Goal: Task Accomplishment & Management: Use online tool/utility

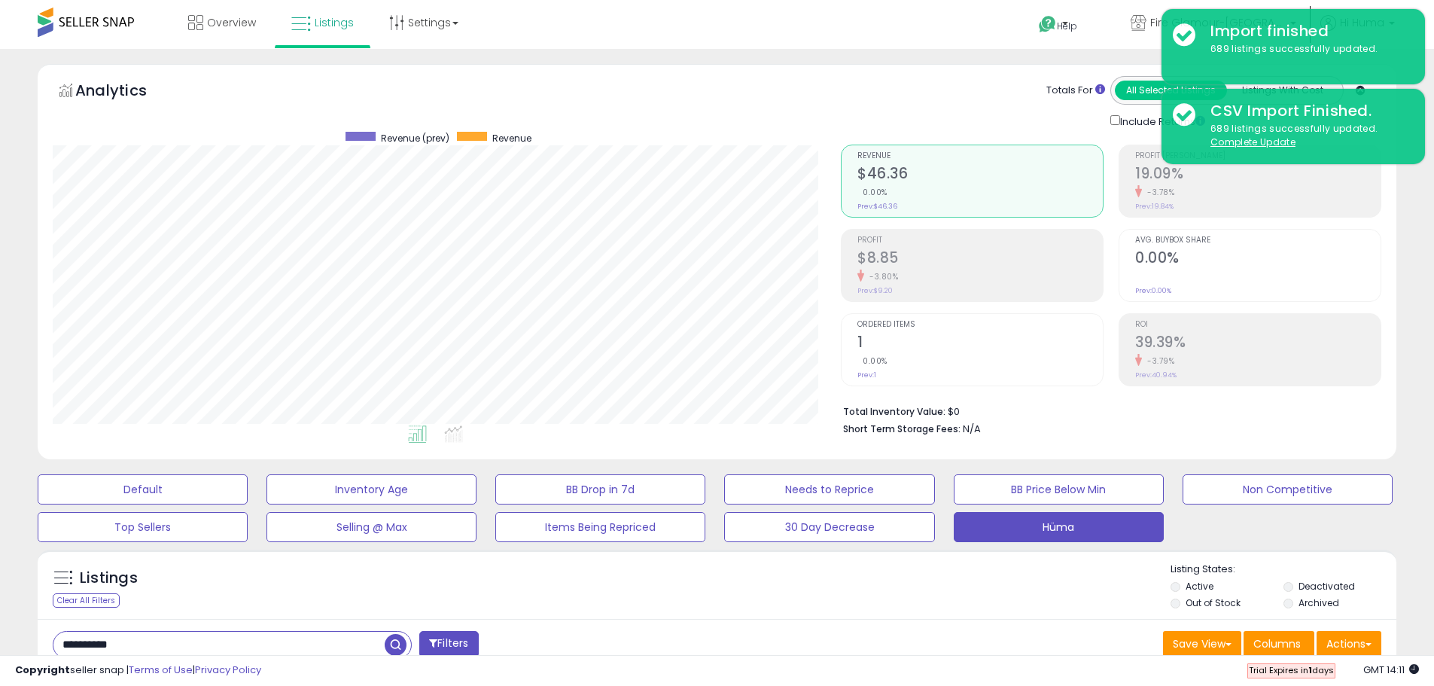
click at [168, 631] on input "**********" at bounding box center [218, 644] width 331 height 26
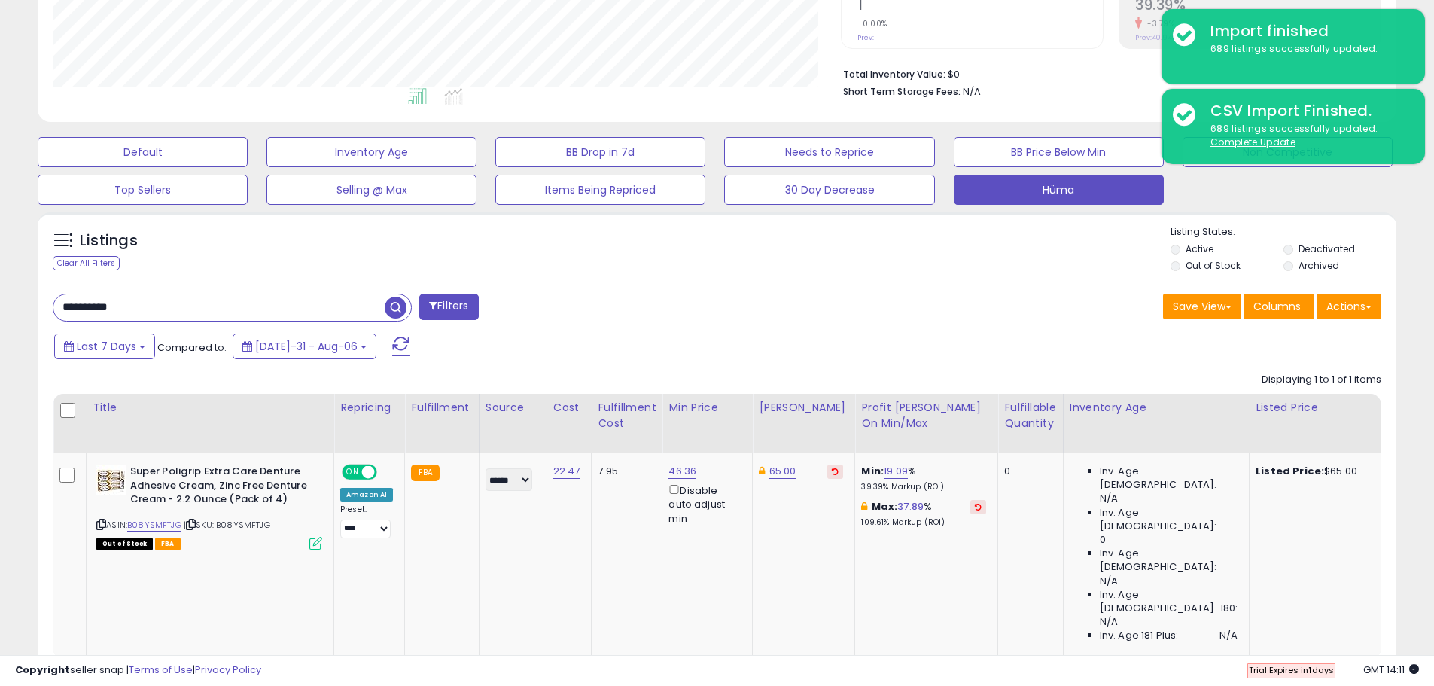
scroll to position [309, 788]
type input "********"
click at [397, 311] on span "button" at bounding box center [396, 308] width 22 height 22
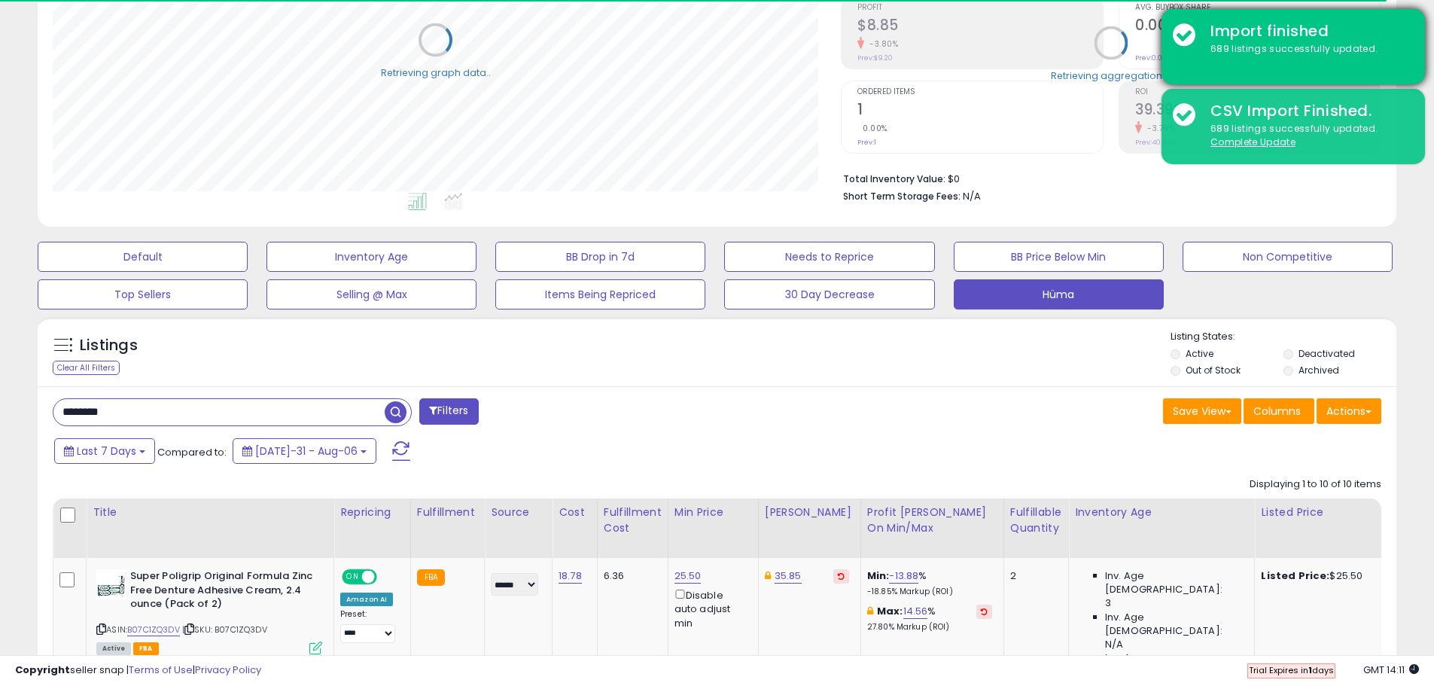
scroll to position [752350, 751870]
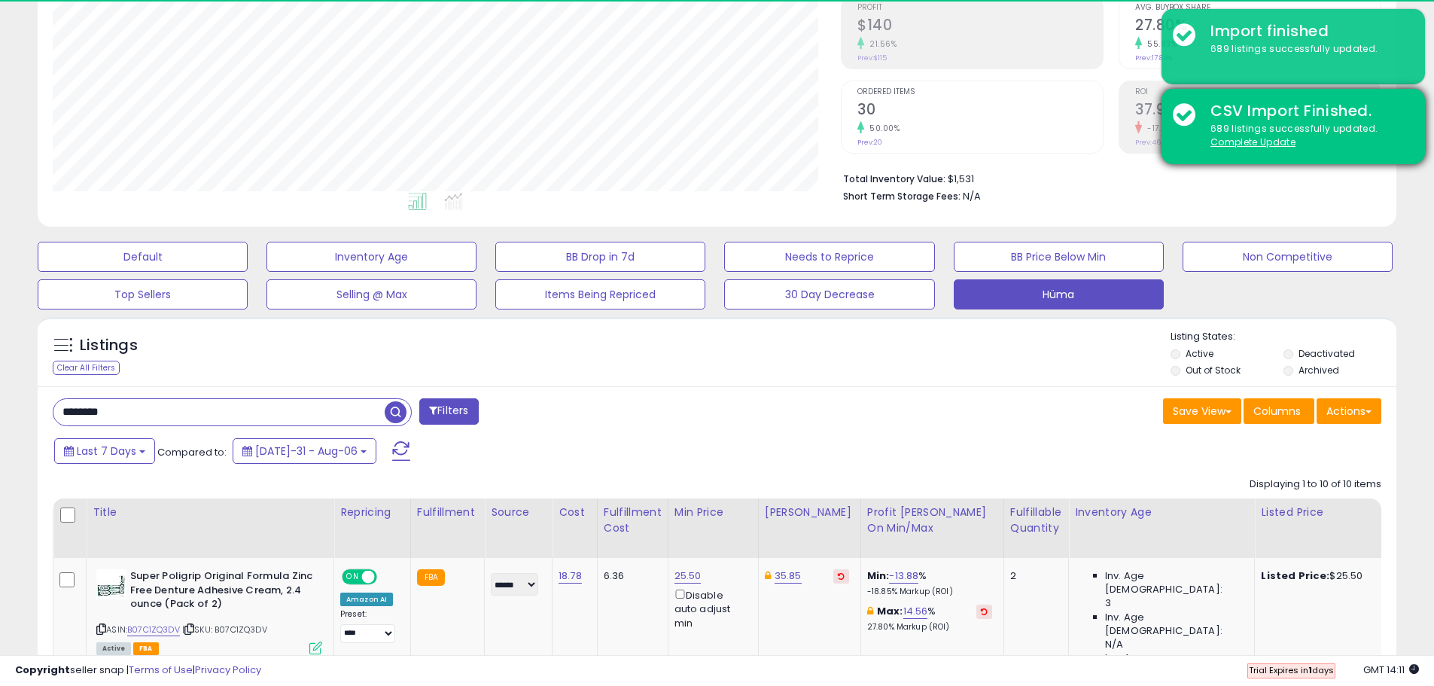
click at [1408, 102] on div "CSV Import Finished." at bounding box center [1306, 111] width 215 height 22
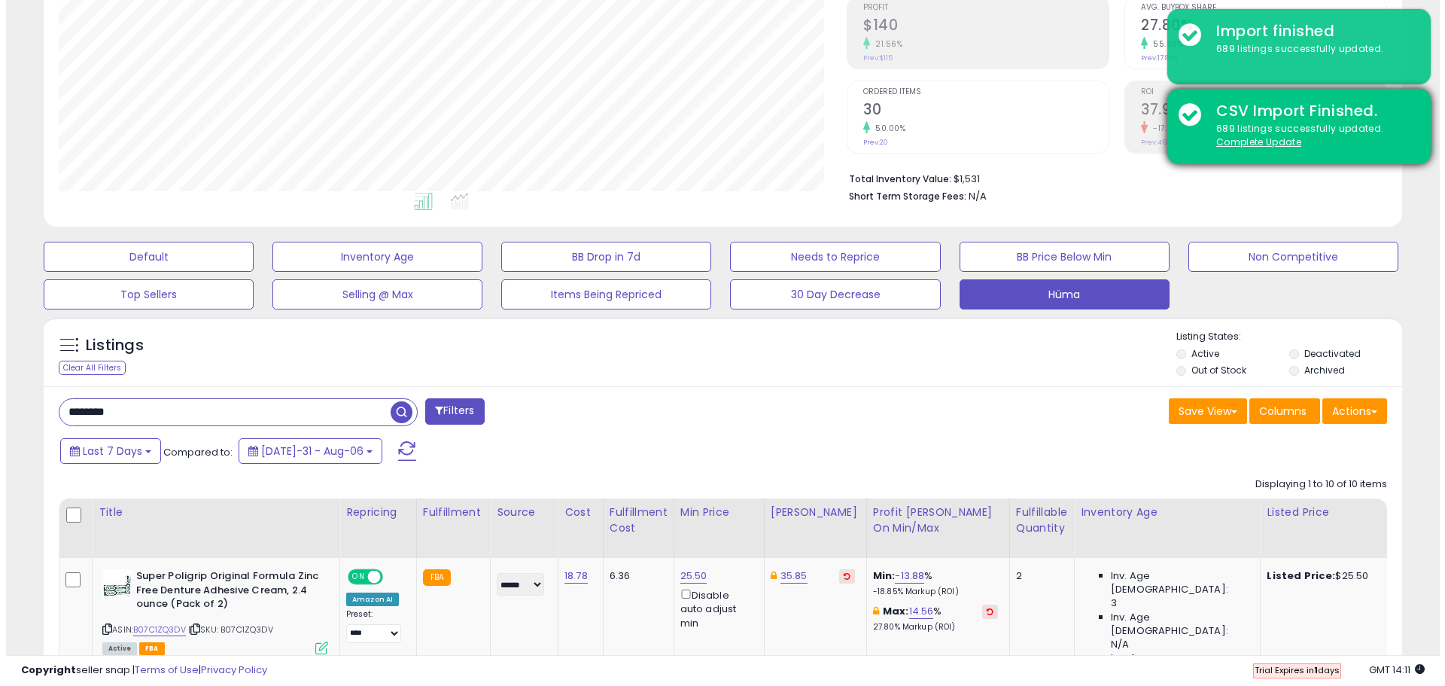
scroll to position [309, 788]
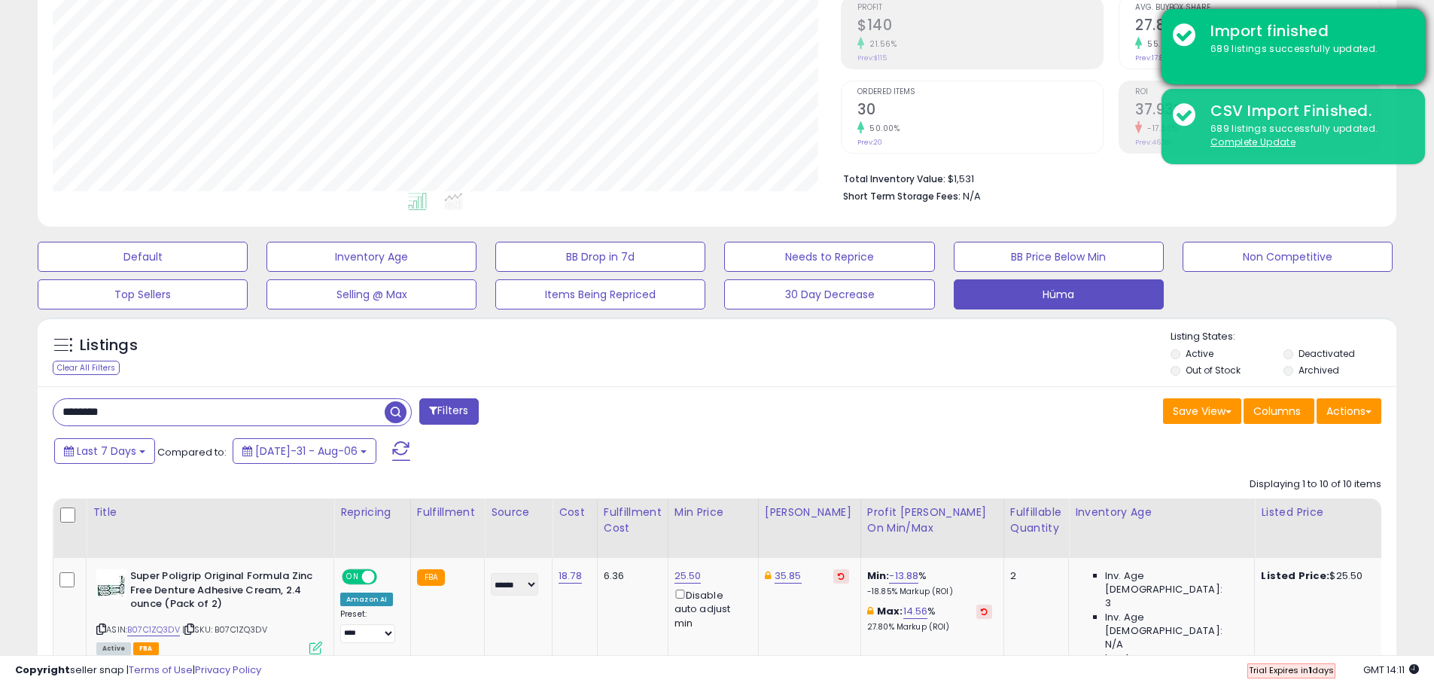
click at [1392, 47] on div "689 listings successfully updated." at bounding box center [1306, 49] width 215 height 14
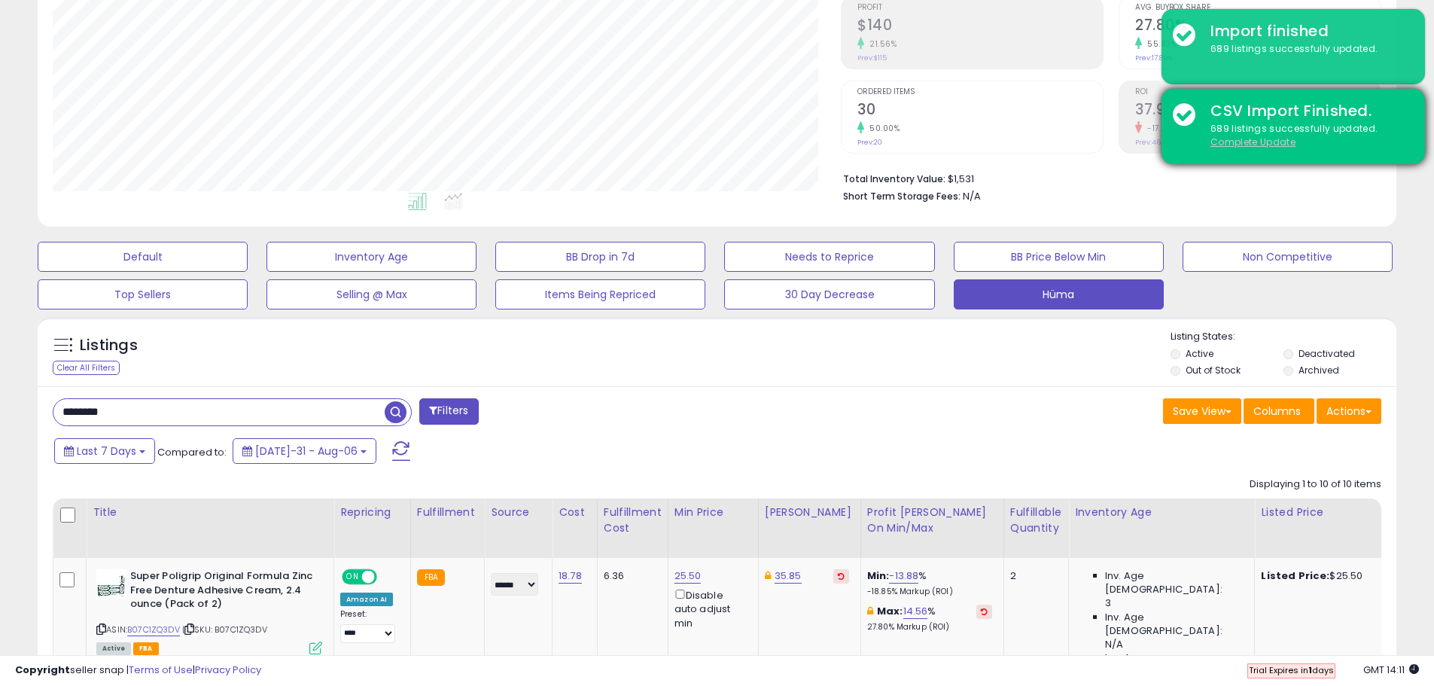
click at [1246, 144] on u "Complete Update" at bounding box center [1252, 141] width 85 height 13
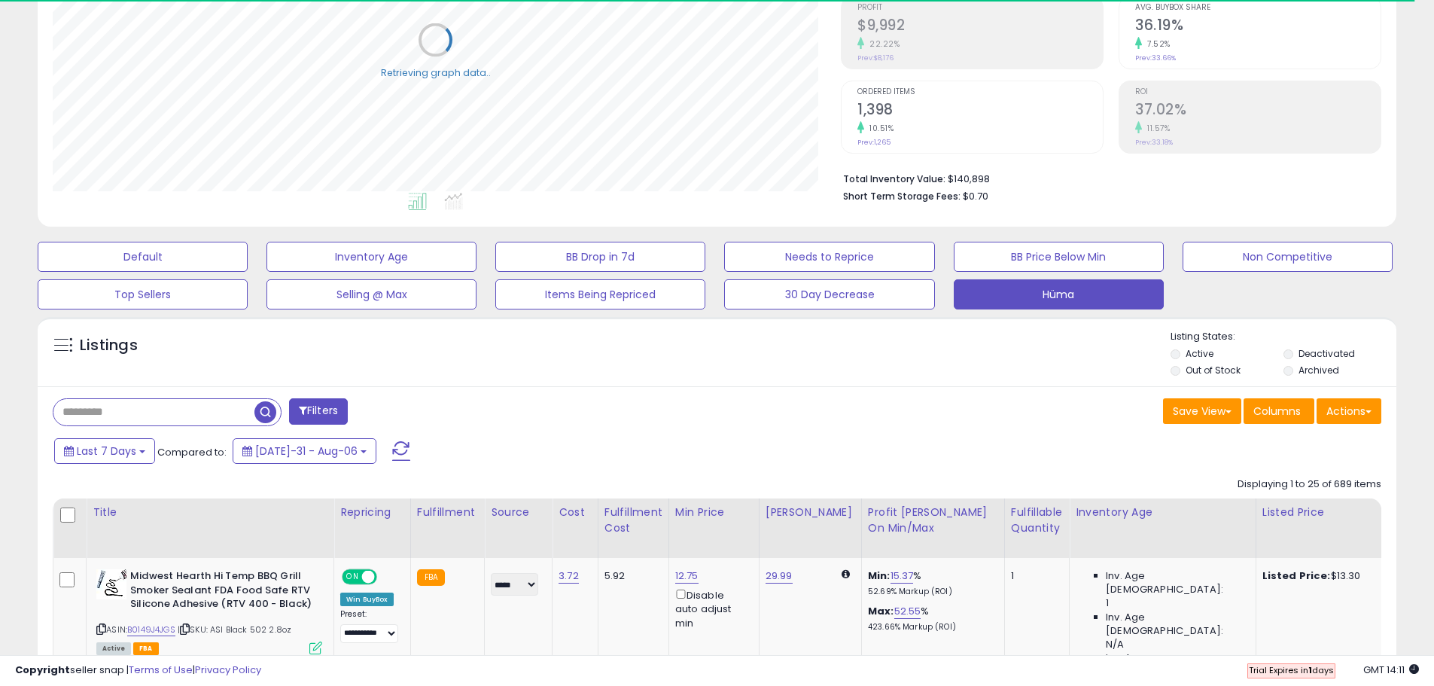
scroll to position [458, 0]
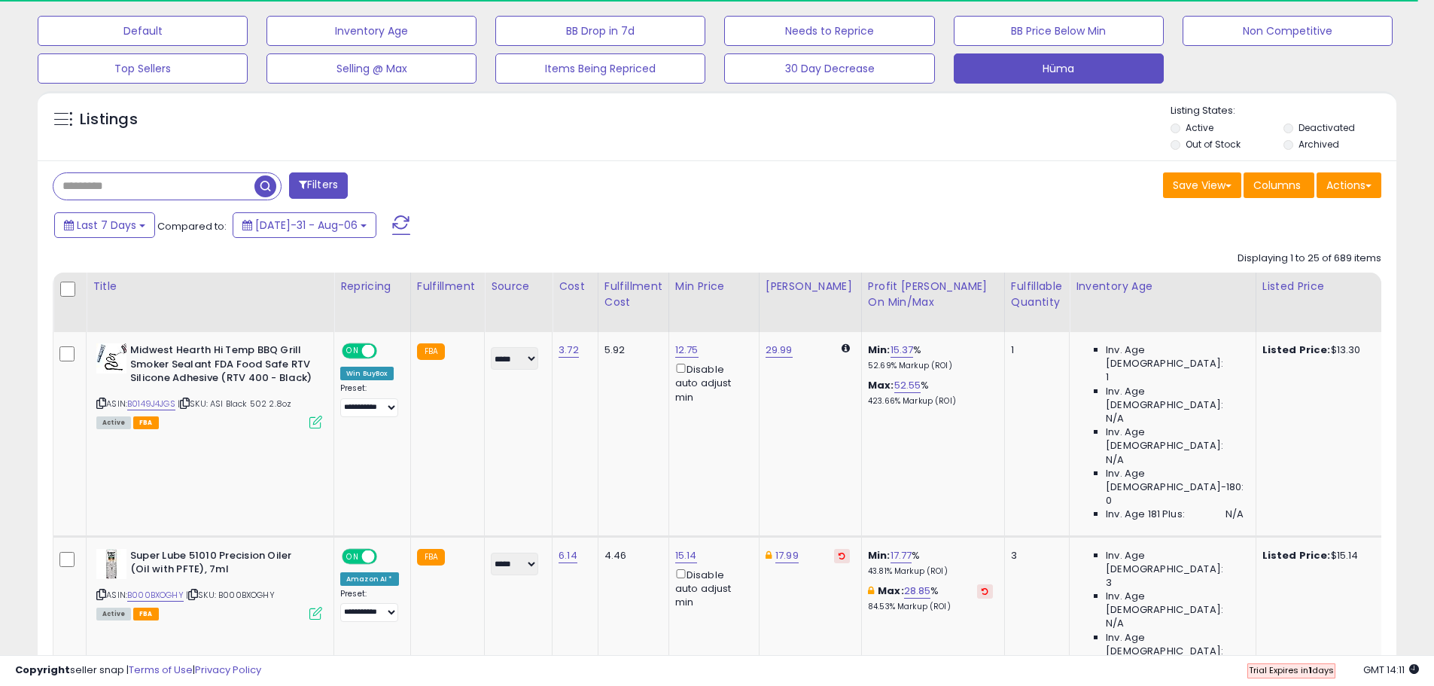
click at [114, 188] on input "text" at bounding box center [153, 186] width 201 height 26
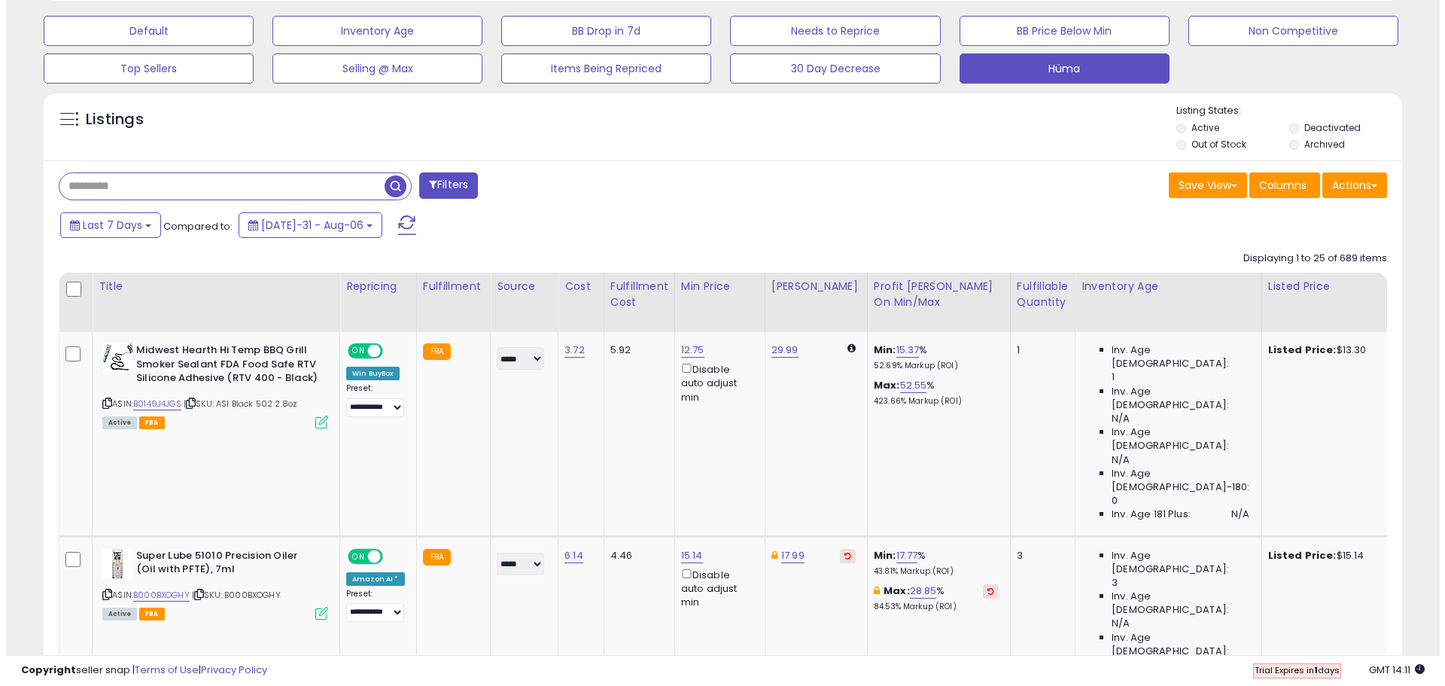
scroll to position [309, 788]
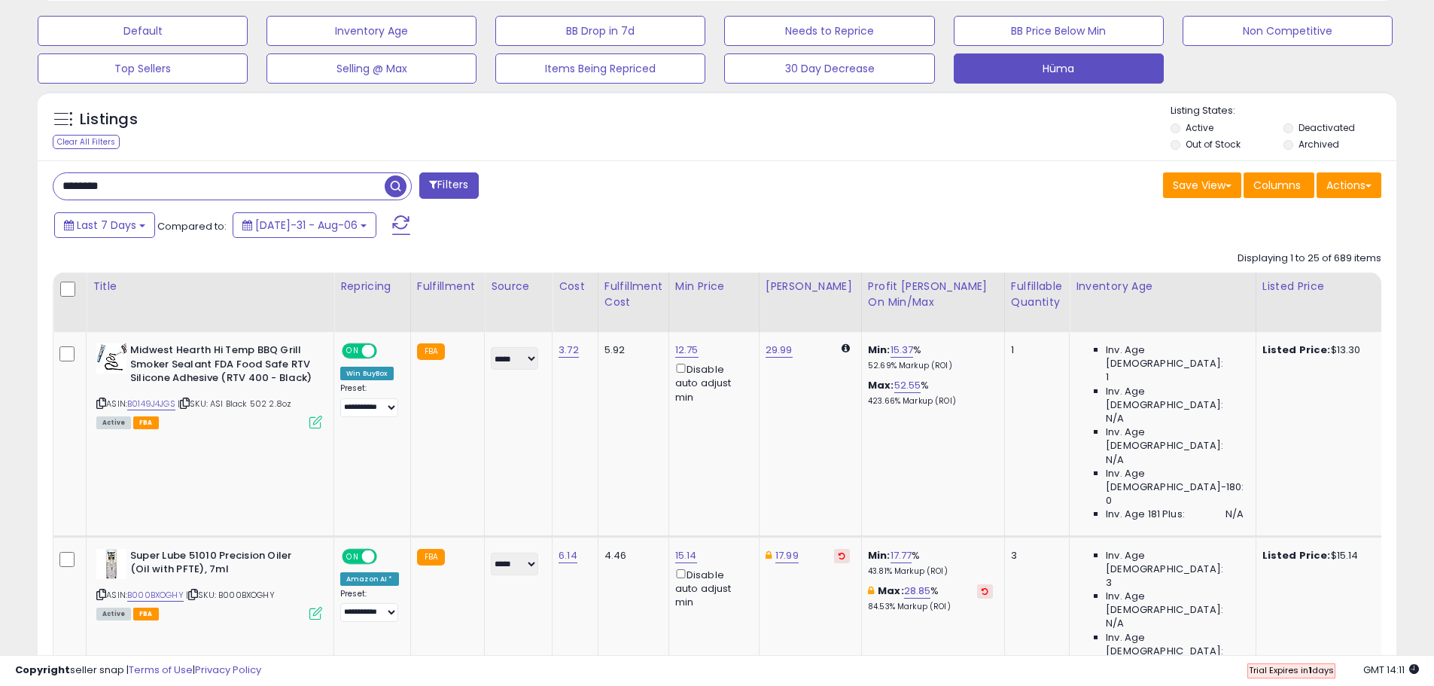
click at [459, 182] on button "Filters" at bounding box center [448, 185] width 59 height 26
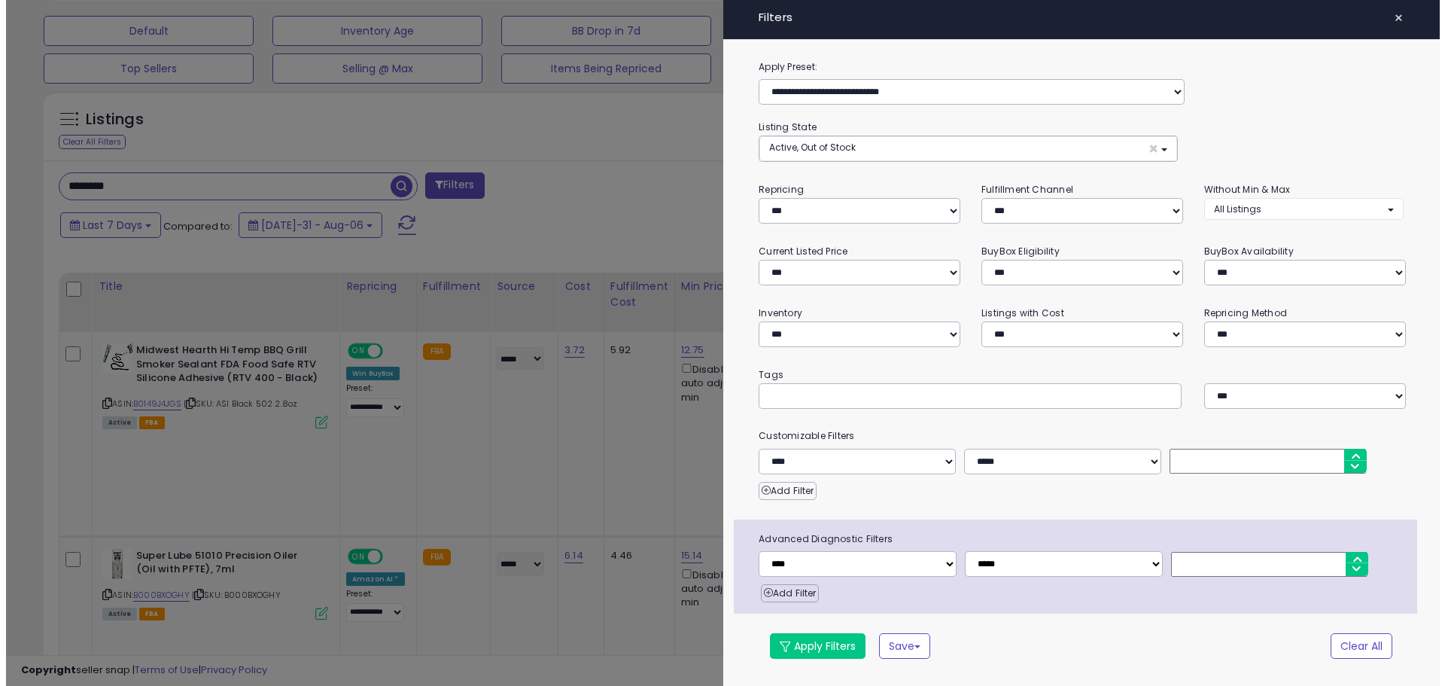
scroll to position [309, 795]
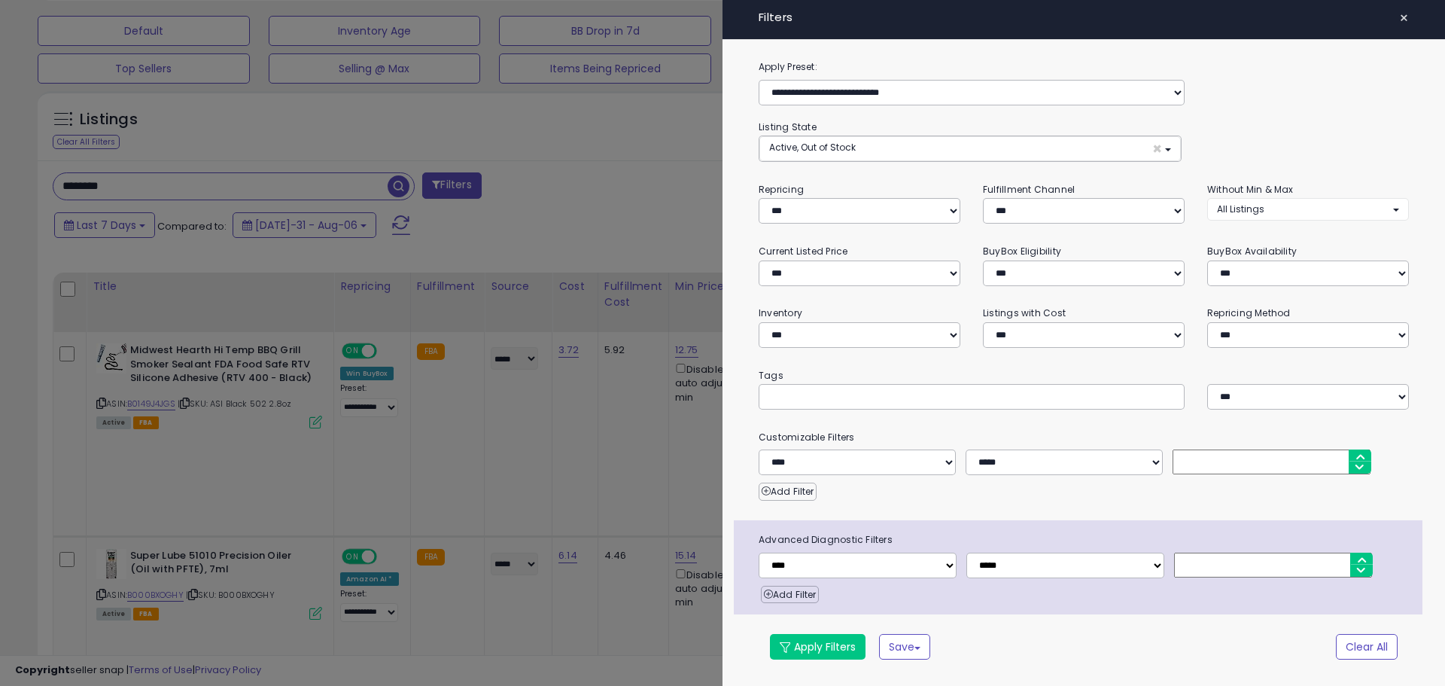
click at [459, 204] on div at bounding box center [722, 343] width 1445 height 686
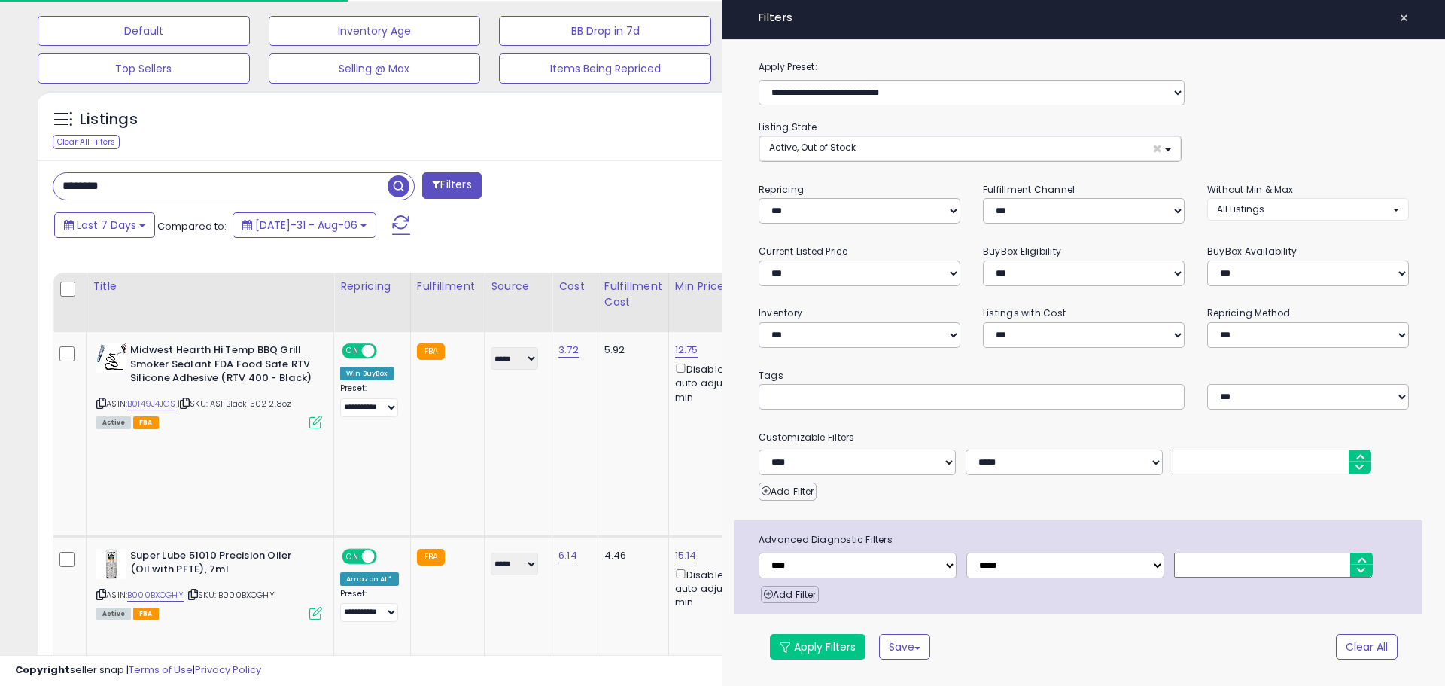
click at [397, 186] on span "button" at bounding box center [399, 186] width 22 height 22
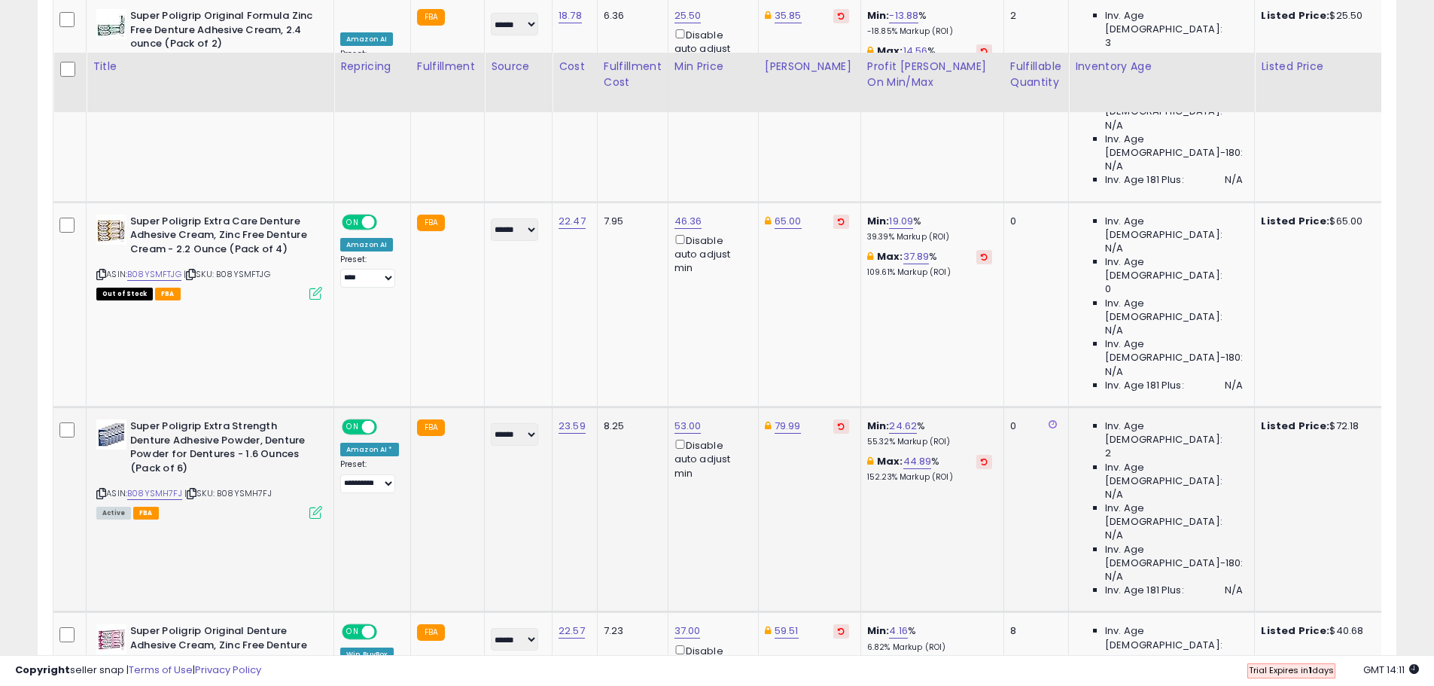
scroll to position [850, 0]
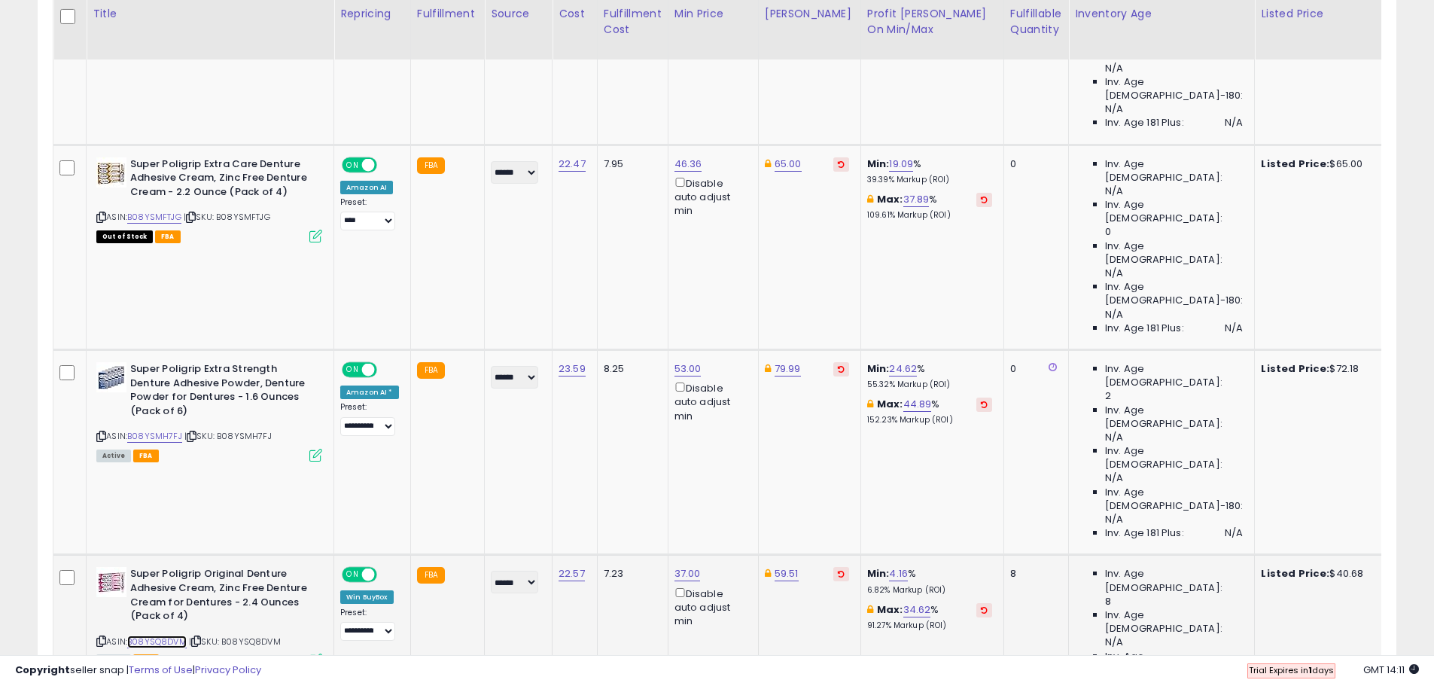
click at [157, 635] on link "B08YSQ8DVM" at bounding box center [156, 641] width 59 height 13
click at [382, 622] on select "**********" at bounding box center [367, 631] width 55 height 19
click at [99, 637] on icon at bounding box center [101, 641] width 10 height 8
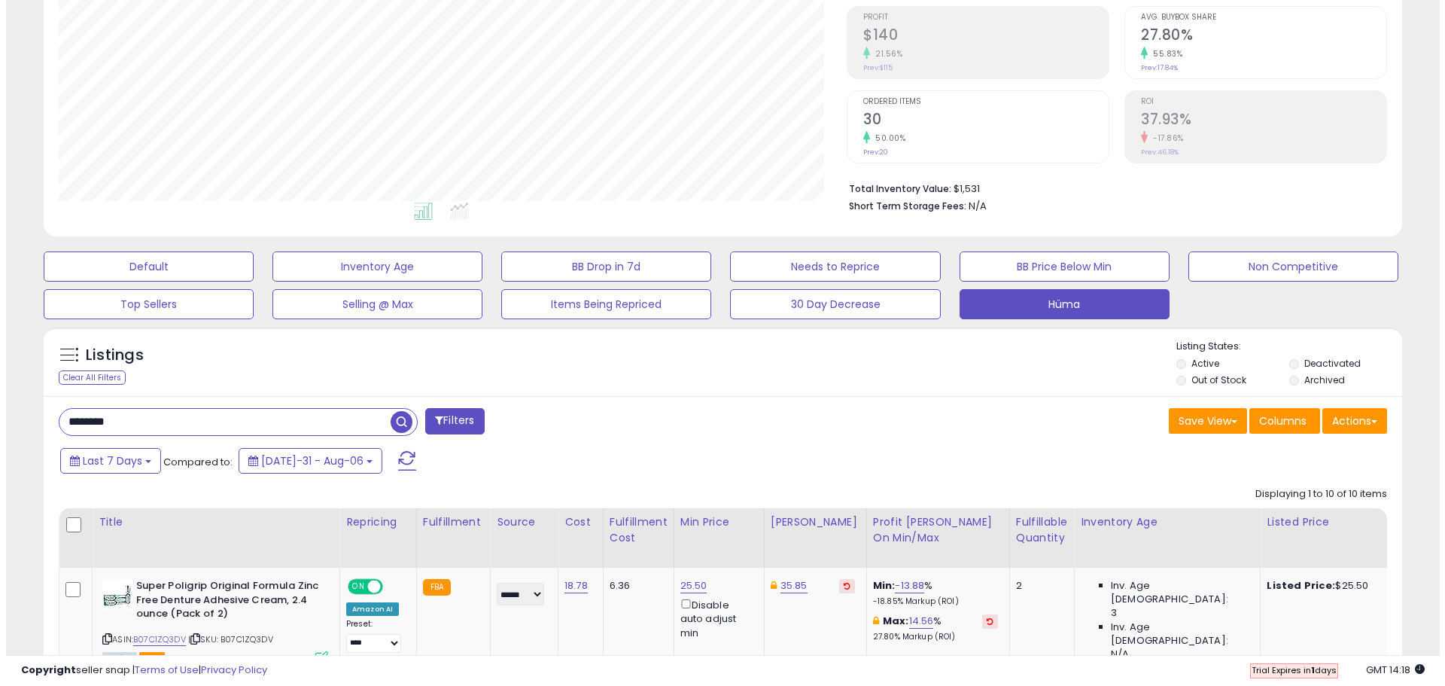
scroll to position [226, 0]
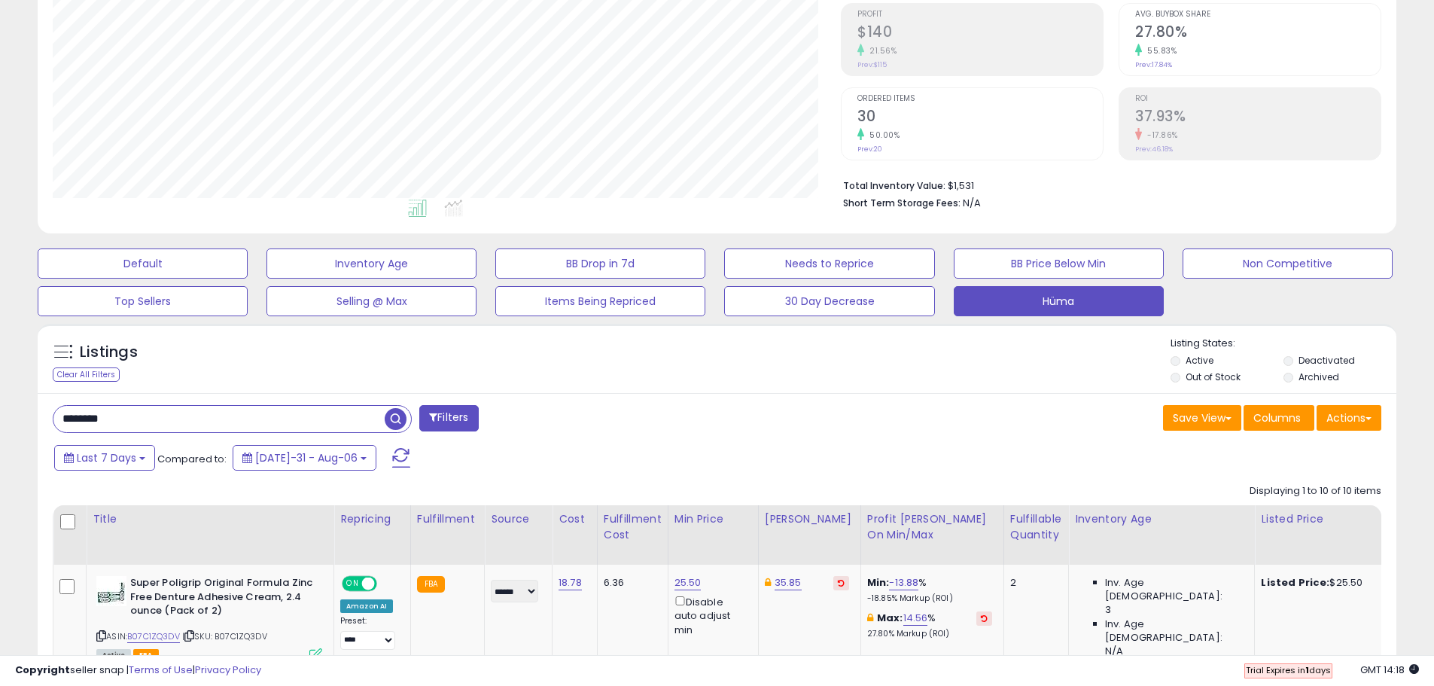
drag, startPoint x: 269, startPoint y: 424, endPoint x: -77, endPoint y: 419, distance: 345.5
click at [0, 419] on html "Unable to login Retrieving listings data.. has not yet accepted the Terms of Us…" at bounding box center [717, 117] width 1434 height 686
type input "***"
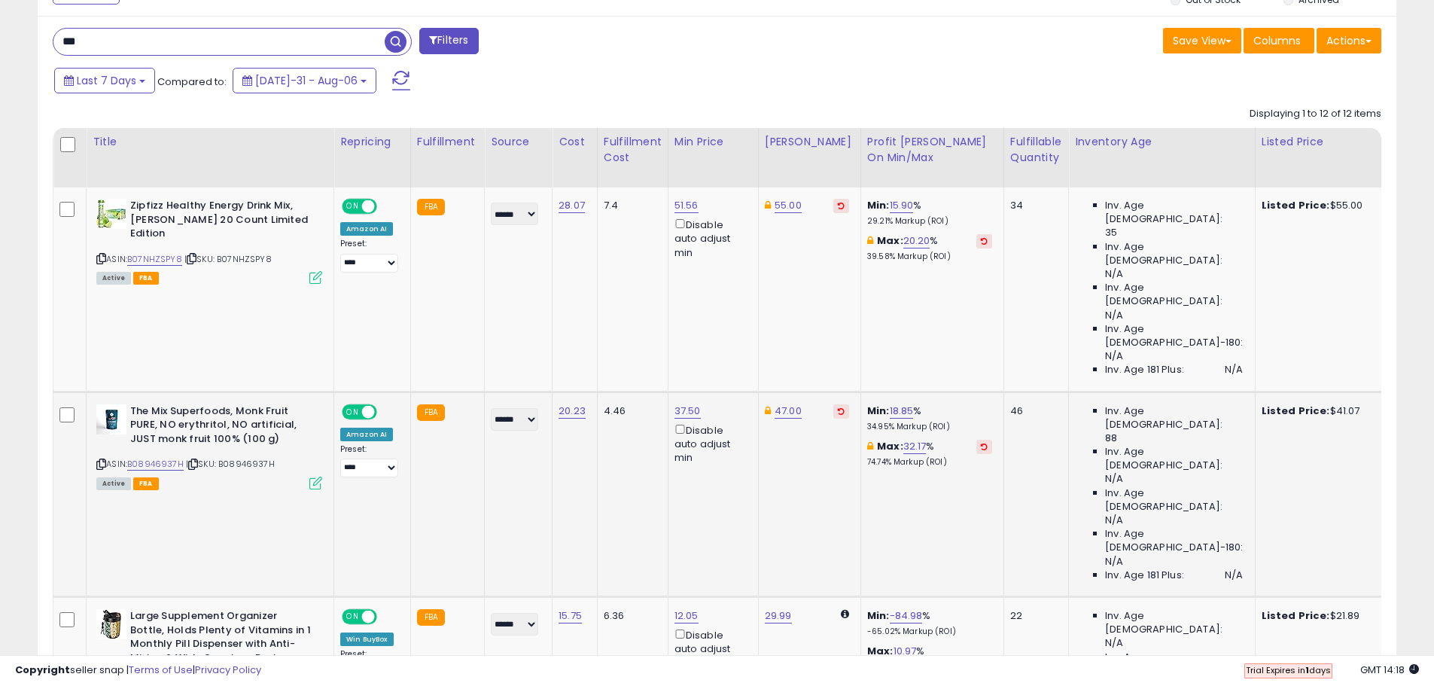
scroll to position [602, 0]
click at [171, 458] on link "B08946937H" at bounding box center [155, 464] width 56 height 13
